Goal: Navigation & Orientation: Understand site structure

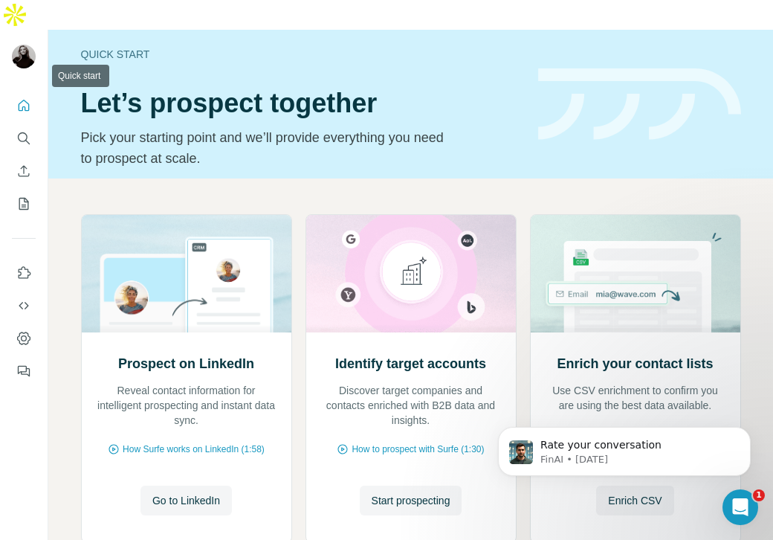
click at [24, 98] on icon "Quick start" at bounding box center [23, 105] width 15 height 15
click at [23, 123] on nav at bounding box center [24, 154] width 24 height 125
click at [23, 132] on icon "Search" at bounding box center [23, 137] width 10 height 10
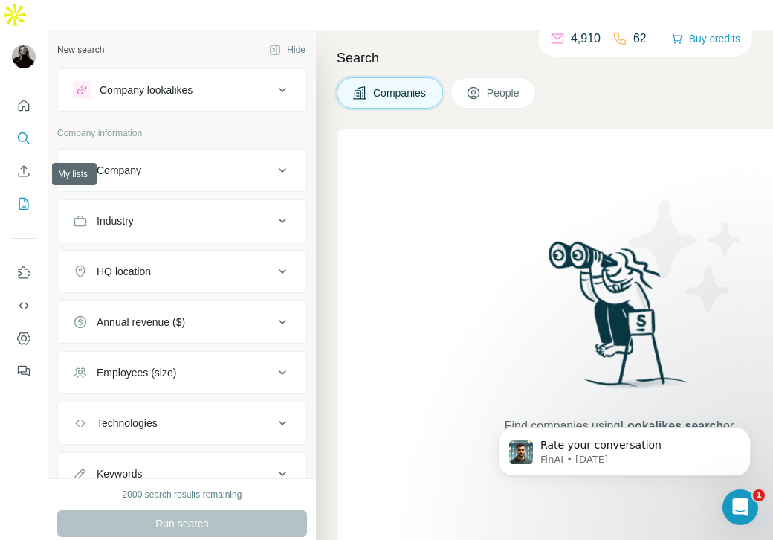
click at [25, 196] on icon "My lists" at bounding box center [23, 203] width 15 height 15
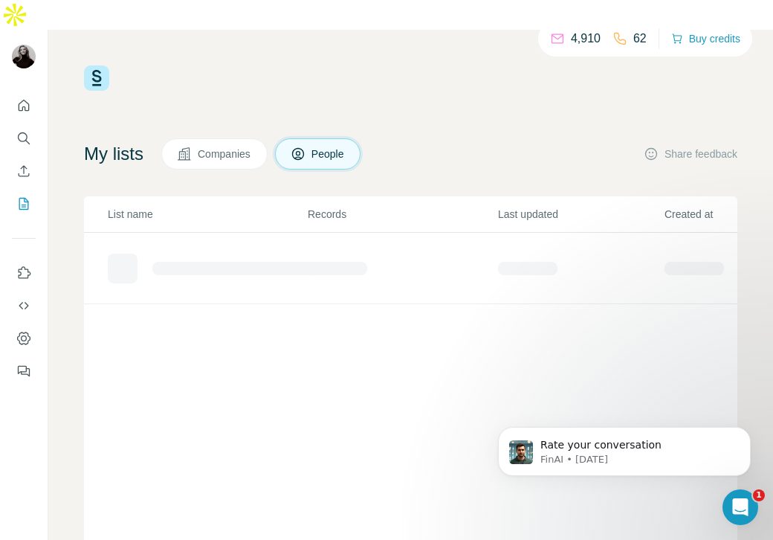
click at [215, 146] on span "Companies" at bounding box center [225, 153] width 54 height 15
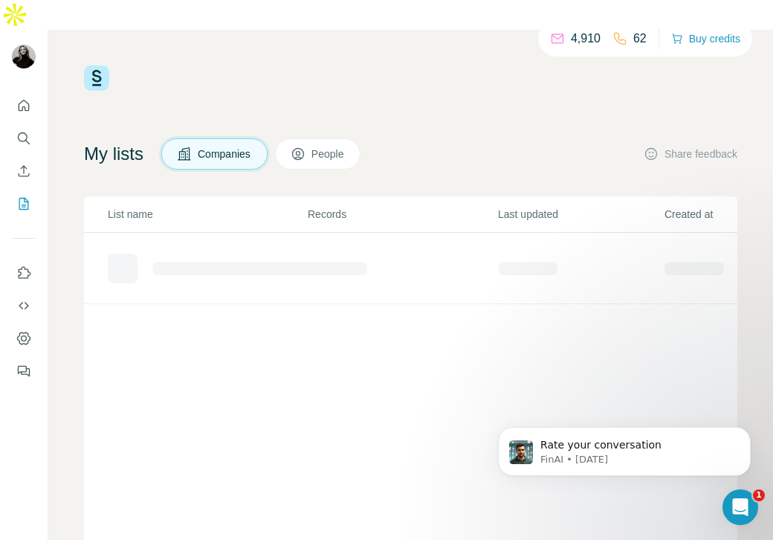
click at [320, 138] on button "People" at bounding box center [318, 153] width 86 height 31
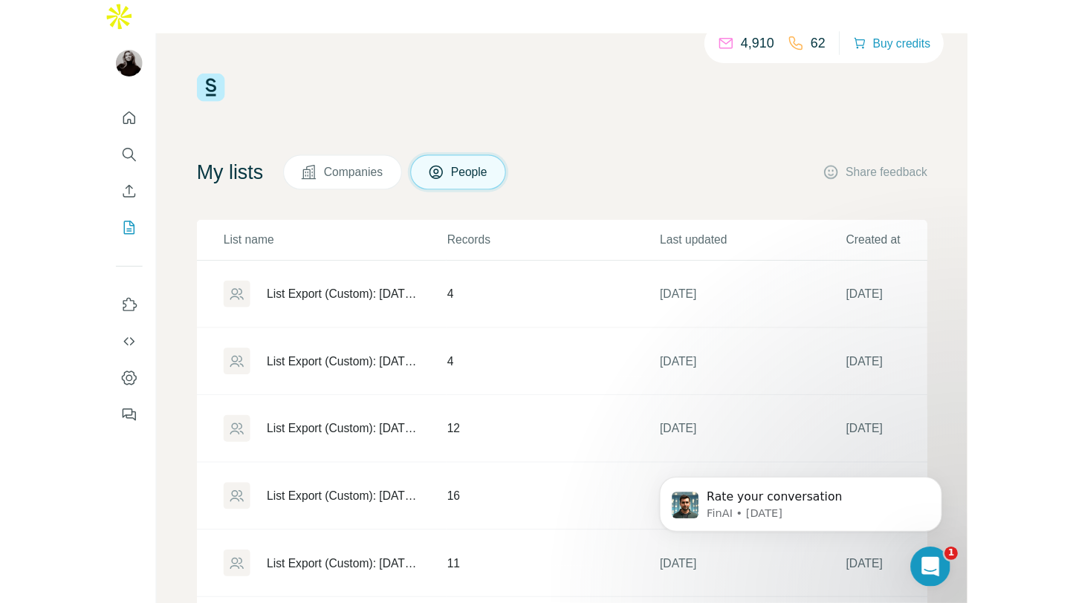
scroll to position [117, 0]
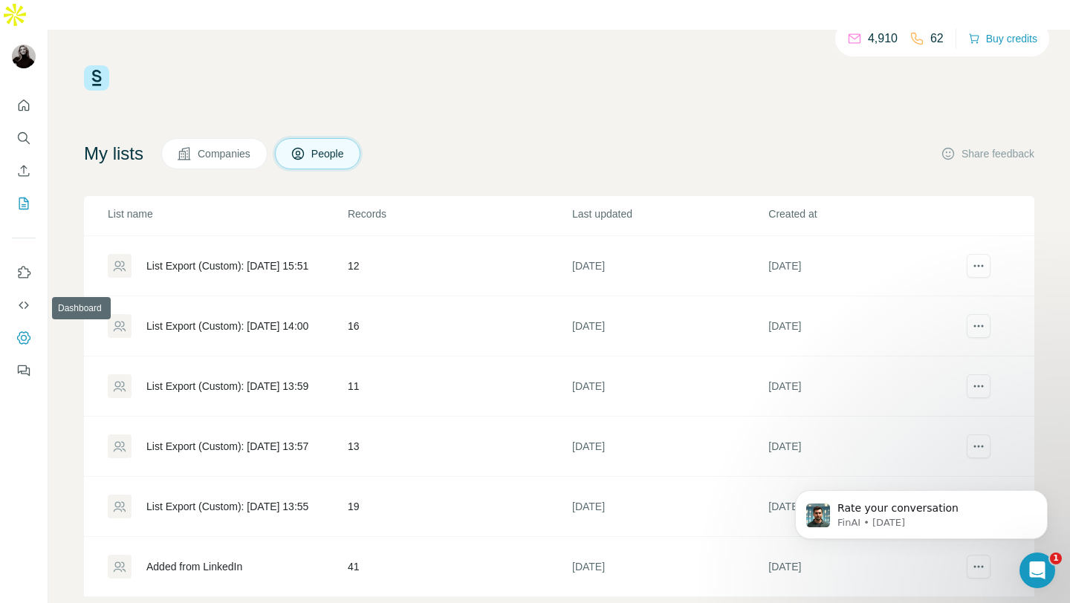
click at [22, 335] on icon "Dashboard" at bounding box center [24, 338] width 6 height 6
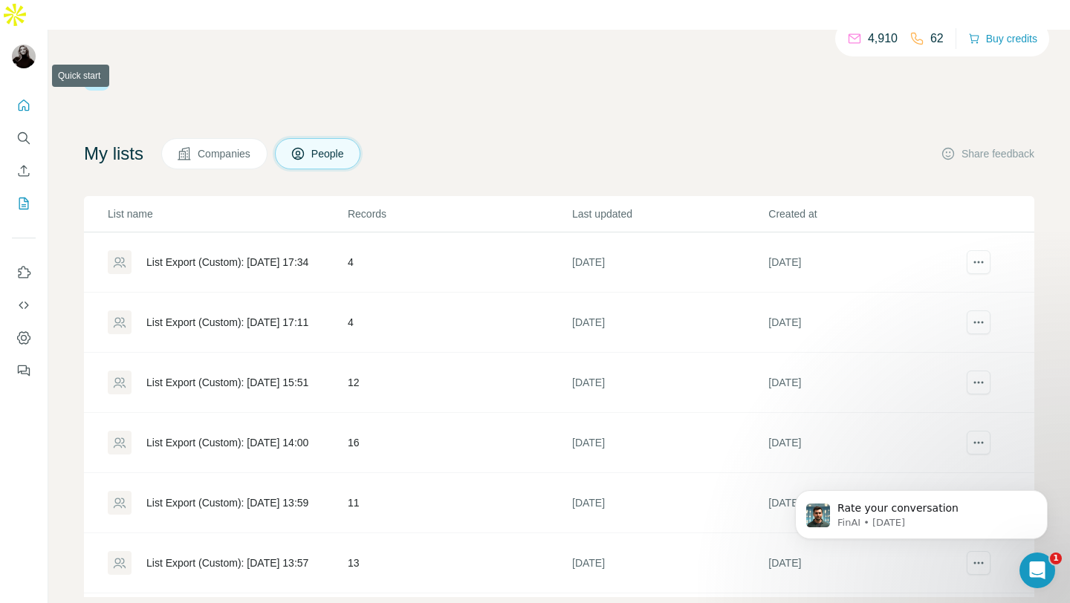
click at [24, 92] on button "Quick start" at bounding box center [24, 105] width 24 height 27
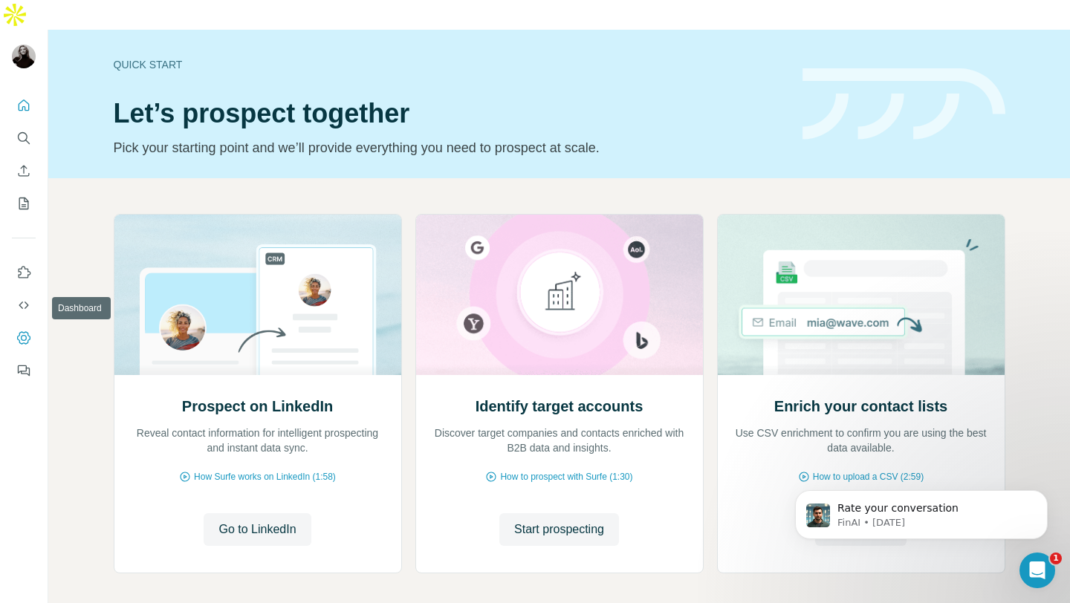
click at [23, 331] on icon "Dashboard" at bounding box center [23, 338] width 15 height 15
